Goal: Task Accomplishment & Management: Complete application form

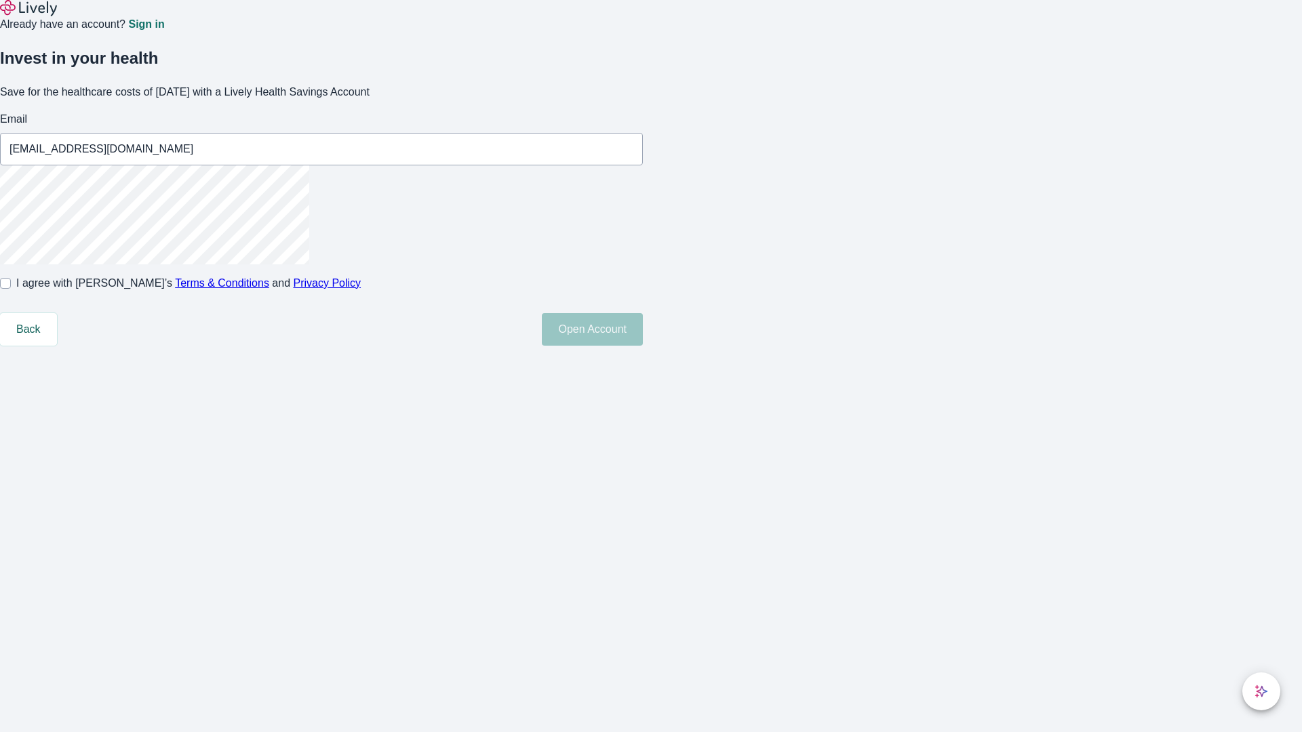
click at [11, 289] on input "I agree with Lively’s Terms & Conditions and Privacy Policy" at bounding box center [5, 283] width 11 height 11
checkbox input "true"
click at [643, 346] on button "Open Account" at bounding box center [592, 329] width 101 height 33
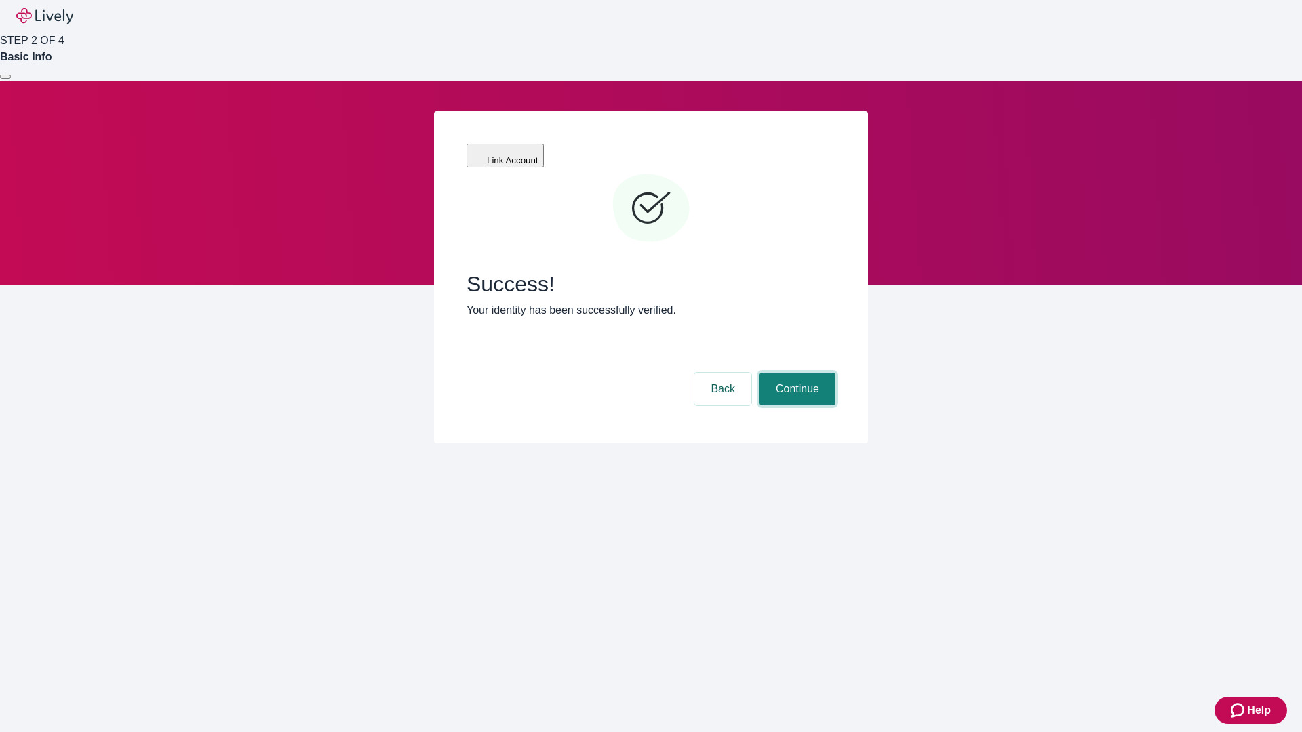
click at [795, 373] on button "Continue" at bounding box center [797, 389] width 76 height 33
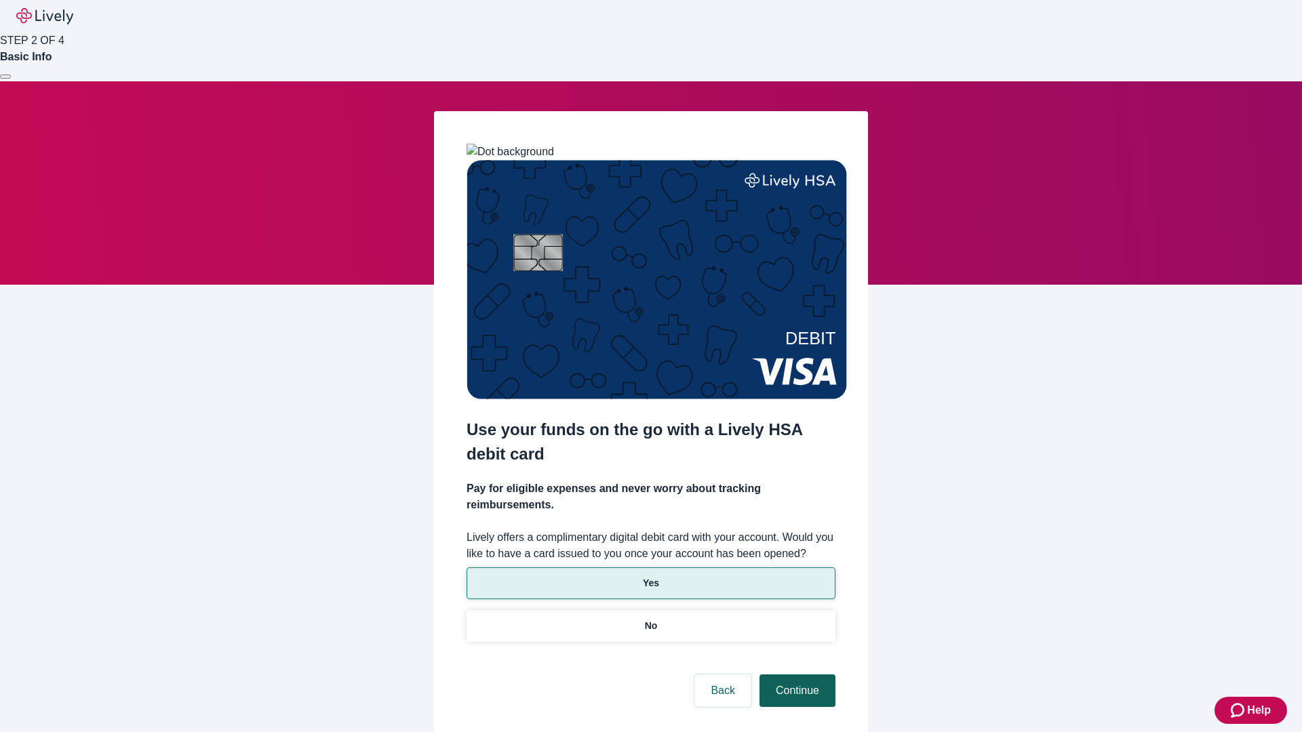
click at [650, 619] on p "No" at bounding box center [651, 626] width 13 height 14
click at [795, 675] on button "Continue" at bounding box center [797, 691] width 76 height 33
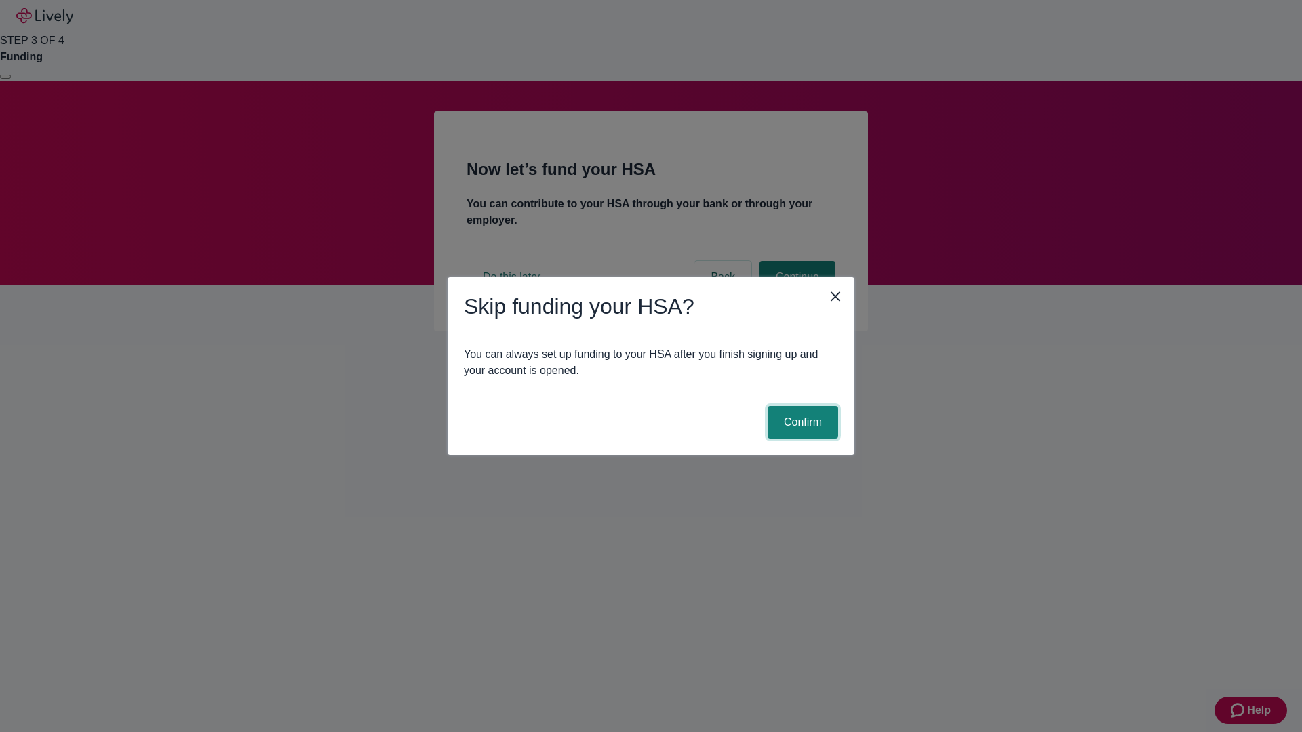
click at [801, 422] on button "Confirm" at bounding box center [803, 422] width 71 height 33
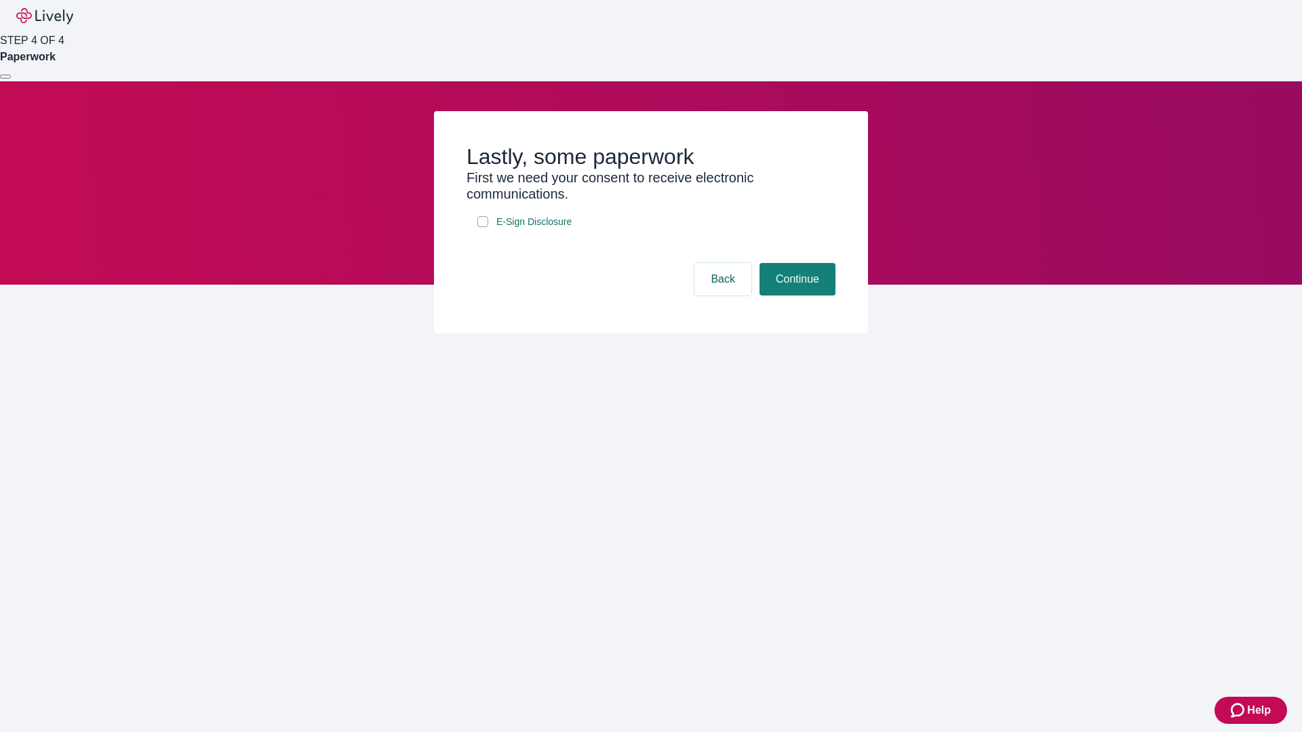
click at [483, 227] on input "E-Sign Disclosure" at bounding box center [482, 221] width 11 height 11
checkbox input "true"
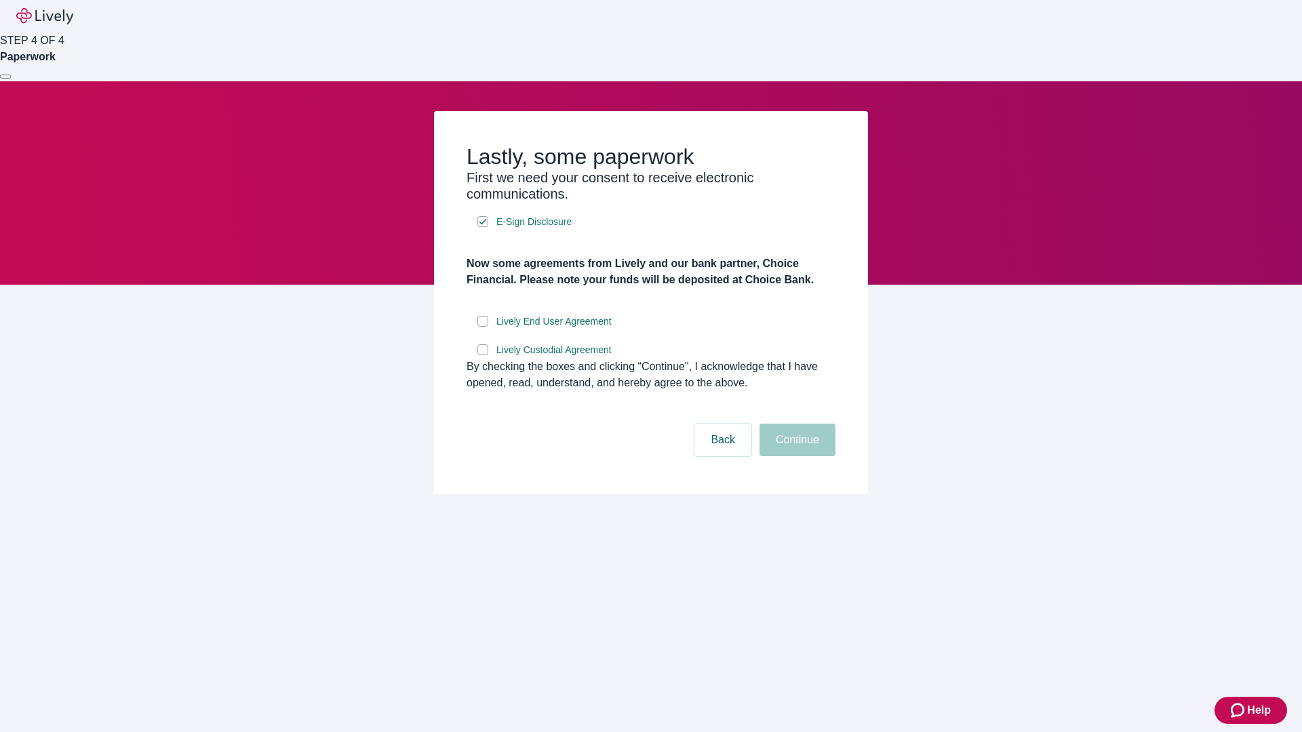
click at [483, 327] on input "Lively End User Agreement" at bounding box center [482, 321] width 11 height 11
checkbox input "true"
click at [483, 355] on input "Lively Custodial Agreement" at bounding box center [482, 349] width 11 height 11
checkbox input "true"
click at [795, 456] on button "Continue" at bounding box center [797, 440] width 76 height 33
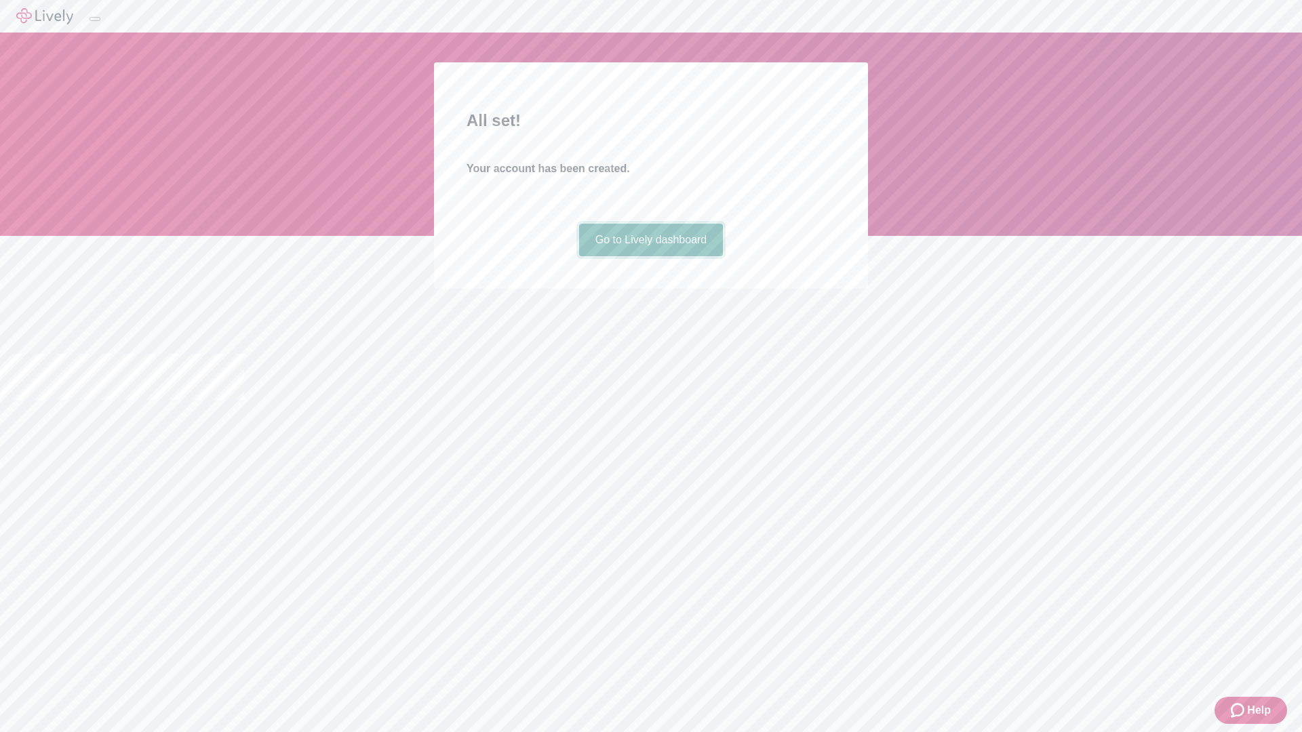
click at [650, 256] on link "Go to Lively dashboard" at bounding box center [651, 240] width 144 height 33
